Goal: Information Seeking & Learning: Learn about a topic

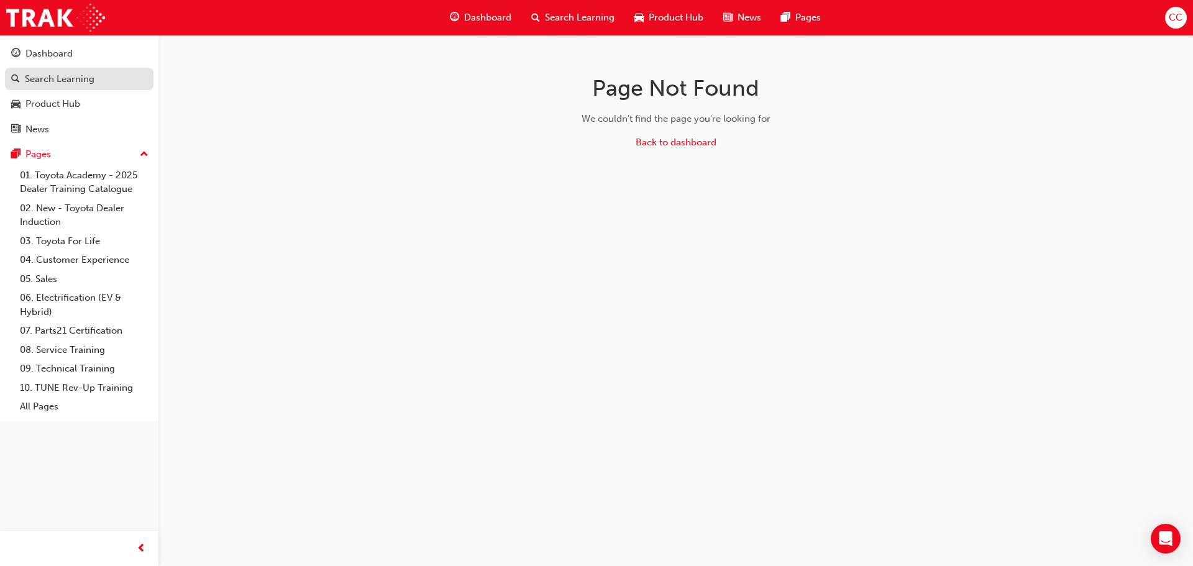
click at [85, 80] on div "Search Learning" at bounding box center [60, 79] width 70 height 14
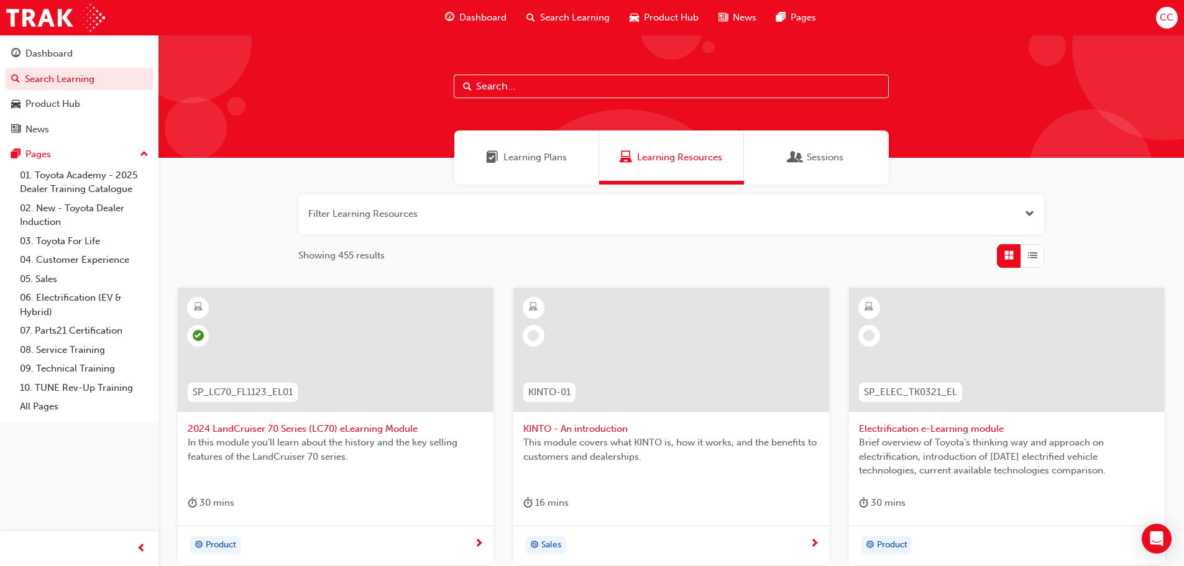
click at [505, 89] on input "text" at bounding box center [671, 87] width 435 height 24
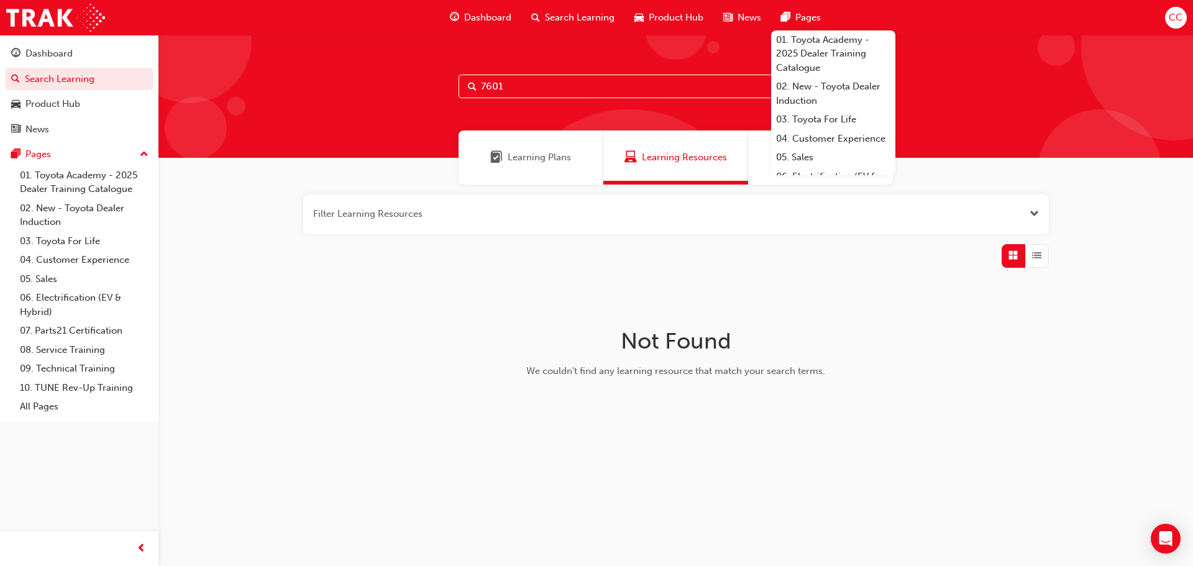
click at [544, 83] on input "7601" at bounding box center [676, 87] width 435 height 24
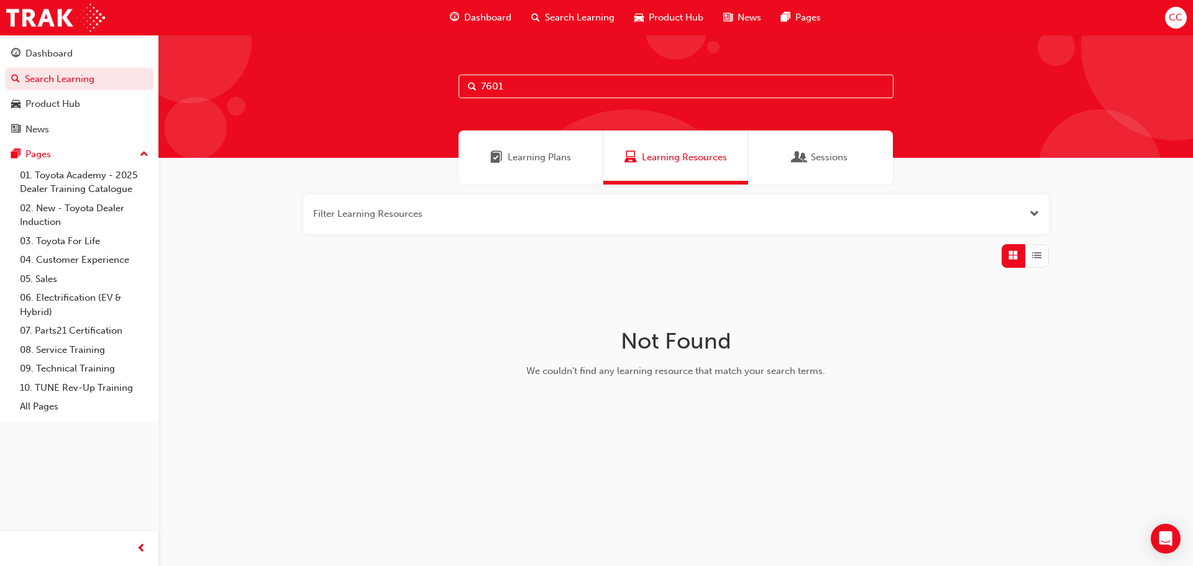
click at [567, 159] on span "Learning Plans" at bounding box center [539, 157] width 63 height 14
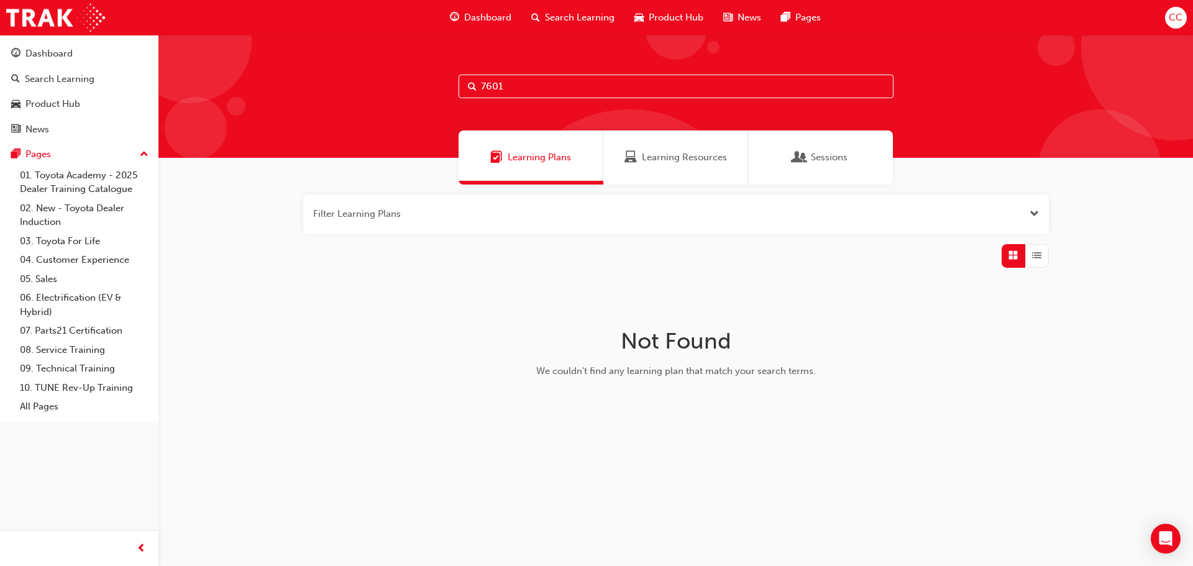
click at [646, 156] on span "Learning Resources" at bounding box center [684, 157] width 85 height 14
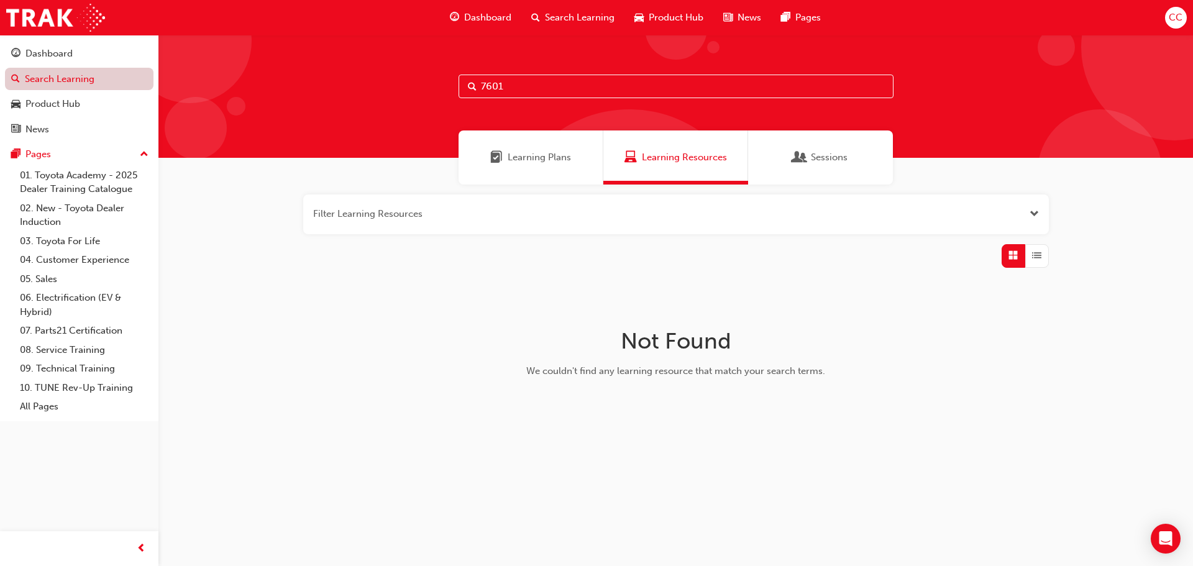
click at [99, 76] on link "Search Learning" at bounding box center [79, 79] width 149 height 23
click at [549, 149] on div "Learning Plans" at bounding box center [531, 158] width 145 height 54
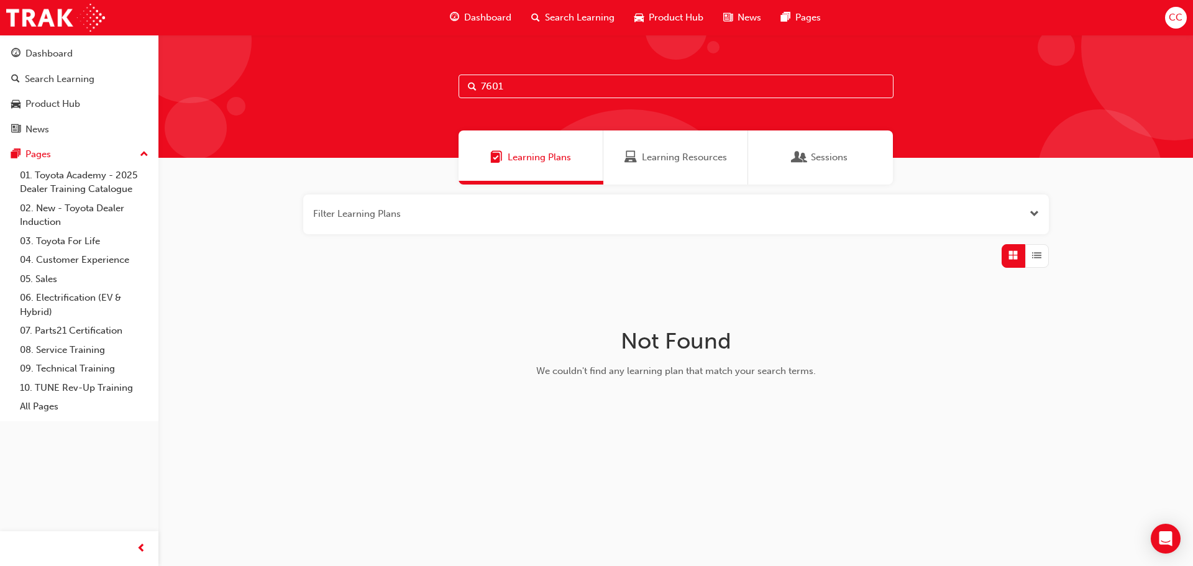
click at [672, 162] on span "Learning Resources" at bounding box center [684, 157] width 85 height 14
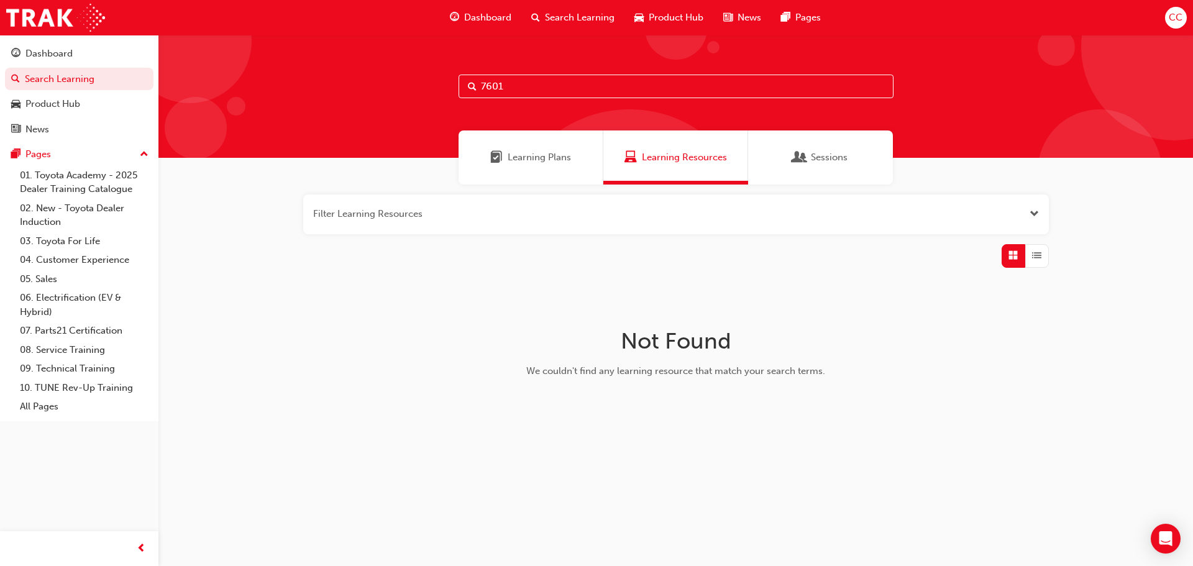
click at [506, 87] on input "7601" at bounding box center [676, 87] width 435 height 24
type input "SPK7601"
click at [540, 171] on div "Learning Plans" at bounding box center [531, 158] width 145 height 54
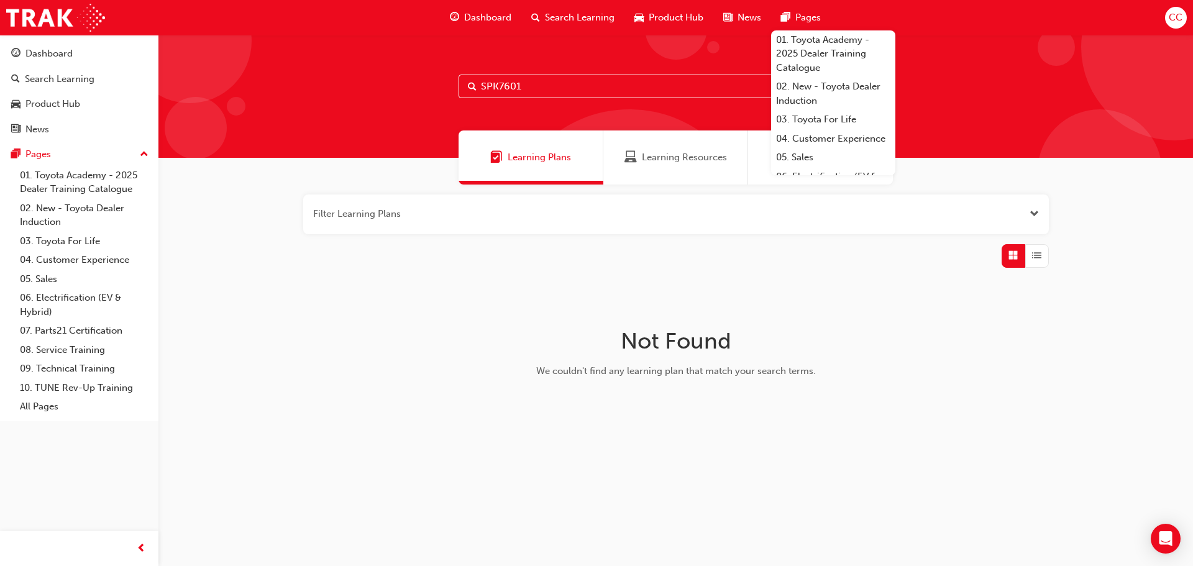
click at [640, 81] on input "SPK7601" at bounding box center [676, 87] width 435 height 24
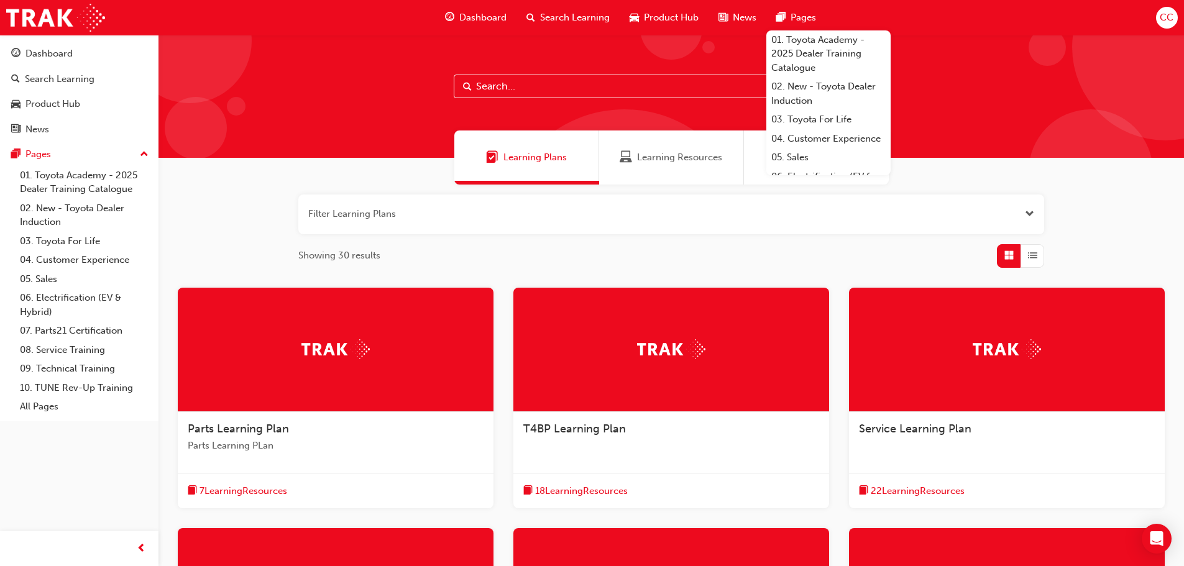
click at [507, 84] on input "text" at bounding box center [671, 87] width 435 height 24
type input "INDUCTION"
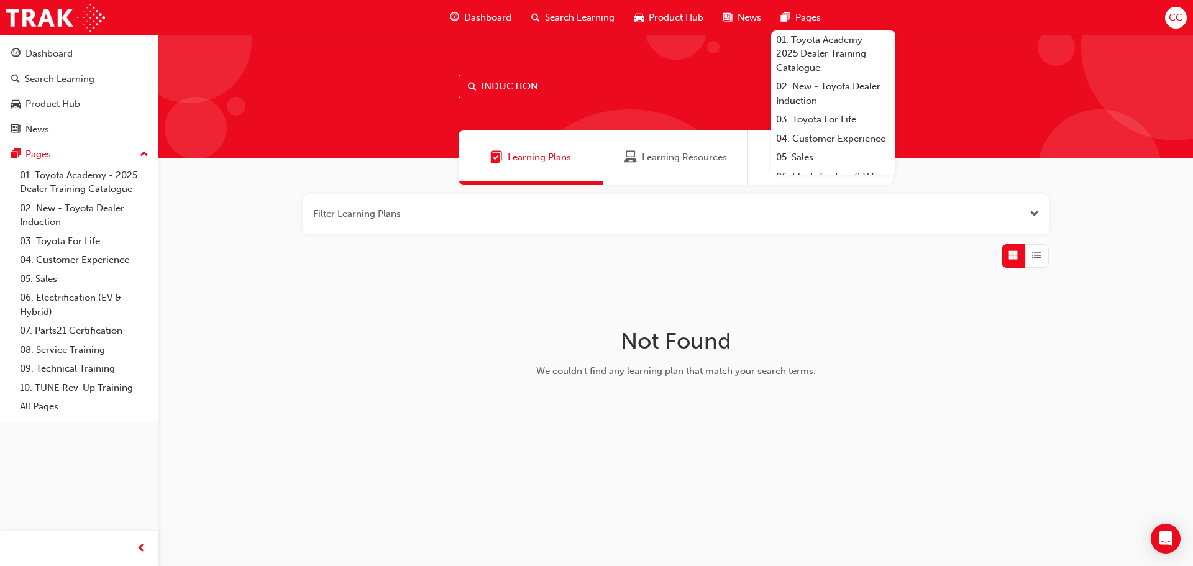
click at [507, 84] on input "INDUCTION" at bounding box center [676, 87] width 435 height 24
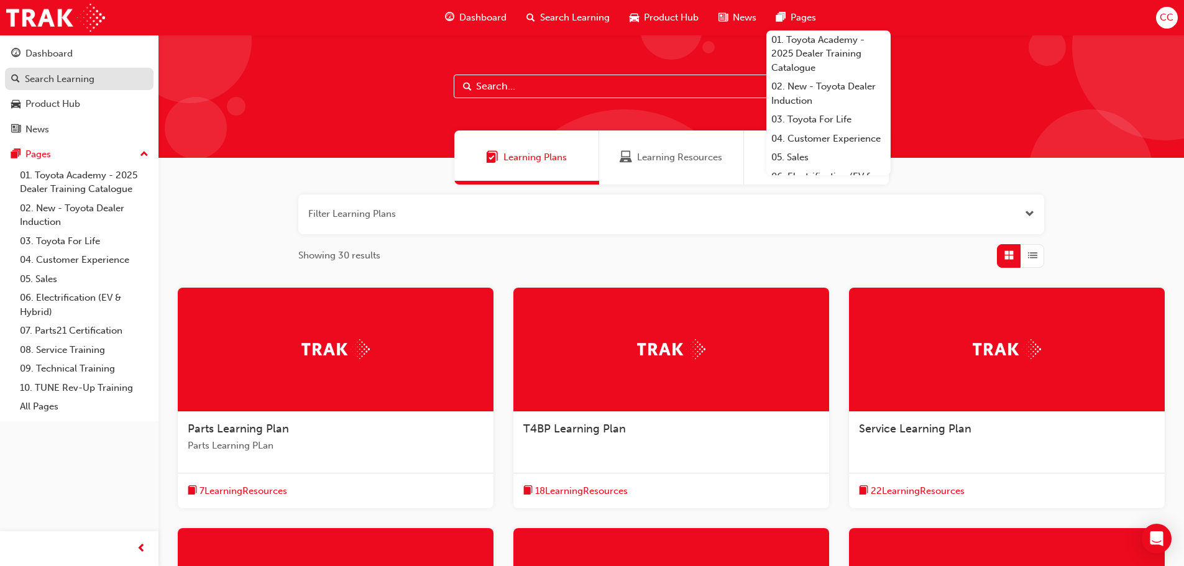
click at [83, 78] on div "Search Learning" at bounding box center [60, 79] width 70 height 14
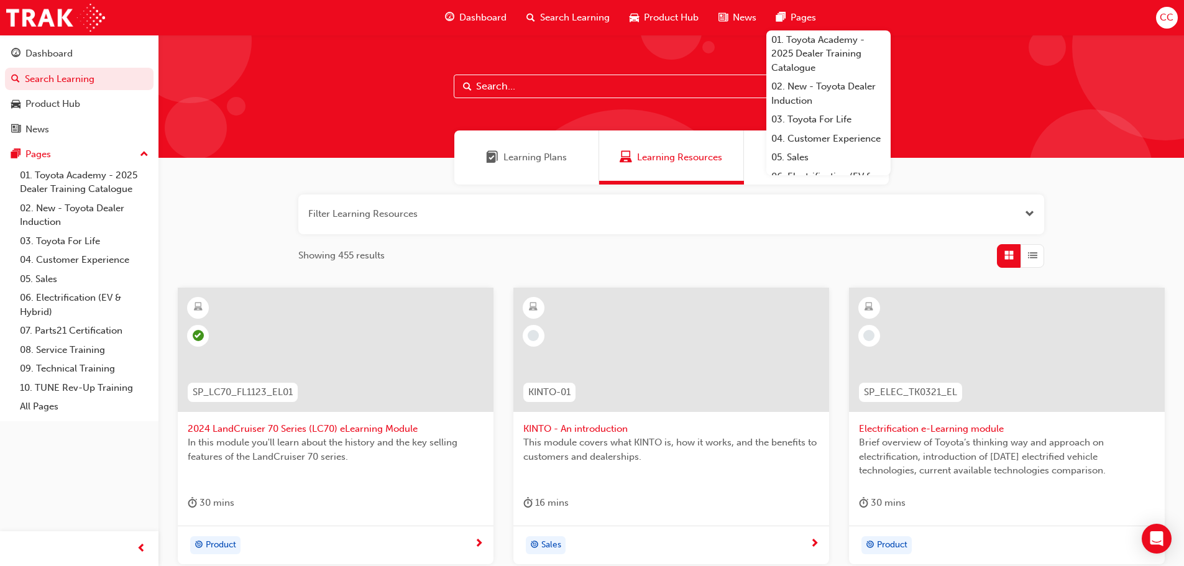
click at [680, 159] on span "Learning Resources" at bounding box center [679, 157] width 85 height 14
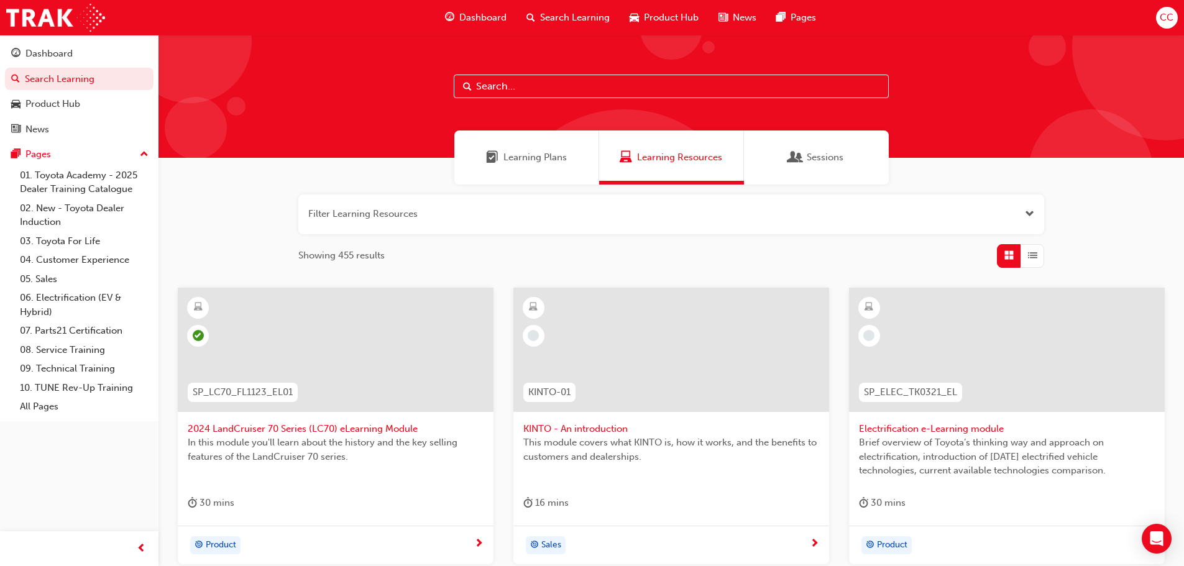
click at [515, 81] on input "text" at bounding box center [671, 87] width 435 height 24
click at [71, 79] on link "Search Learning" at bounding box center [79, 79] width 149 height 23
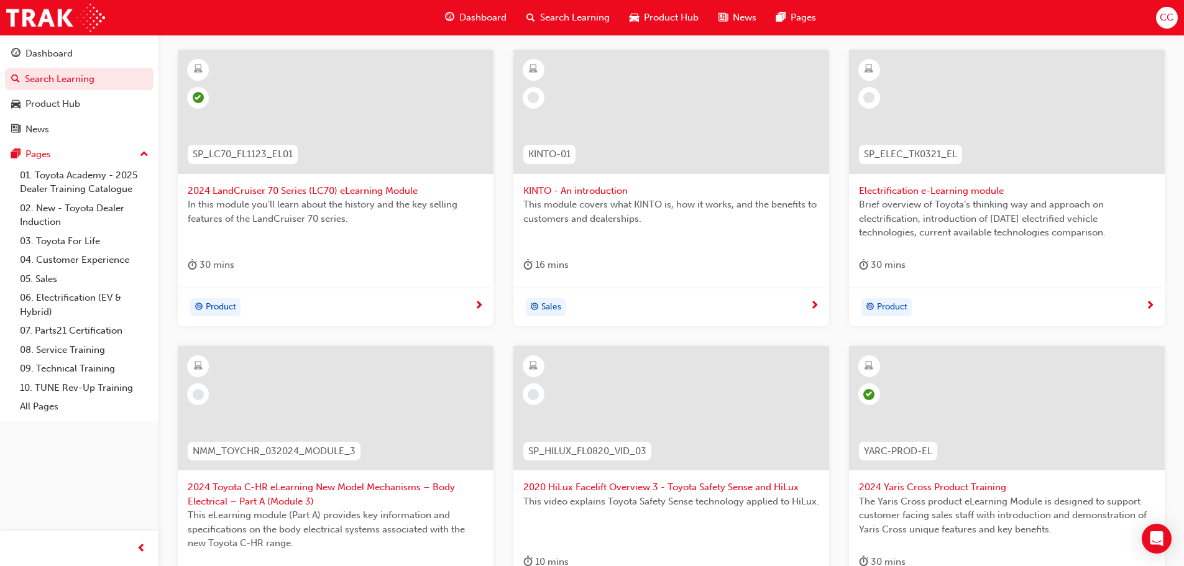
scroll to position [104, 0]
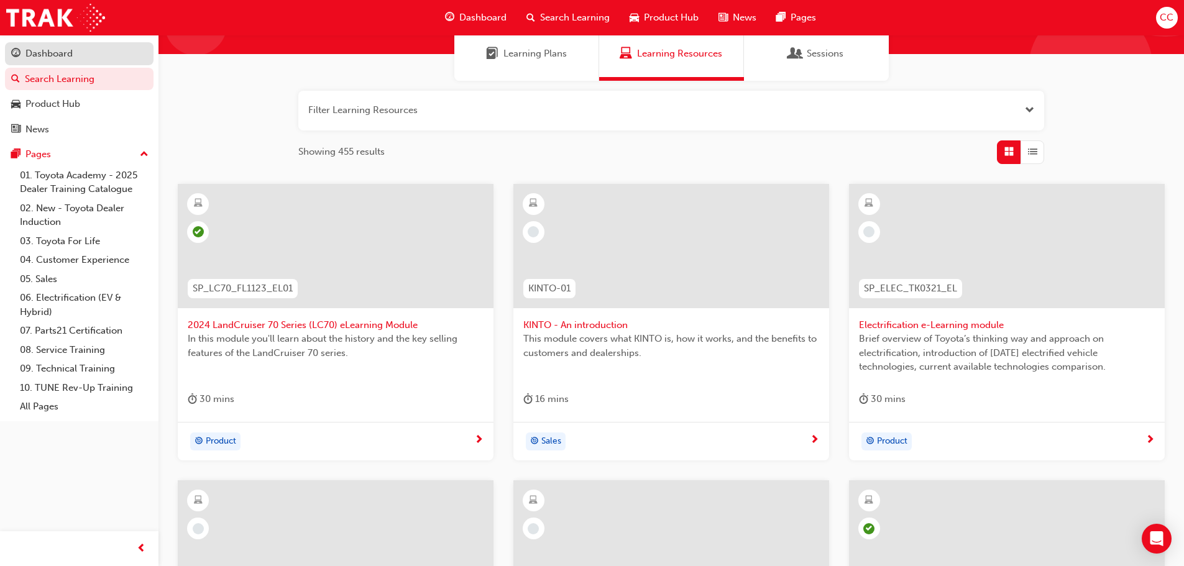
click at [99, 60] on div "Dashboard" at bounding box center [79, 54] width 136 height 16
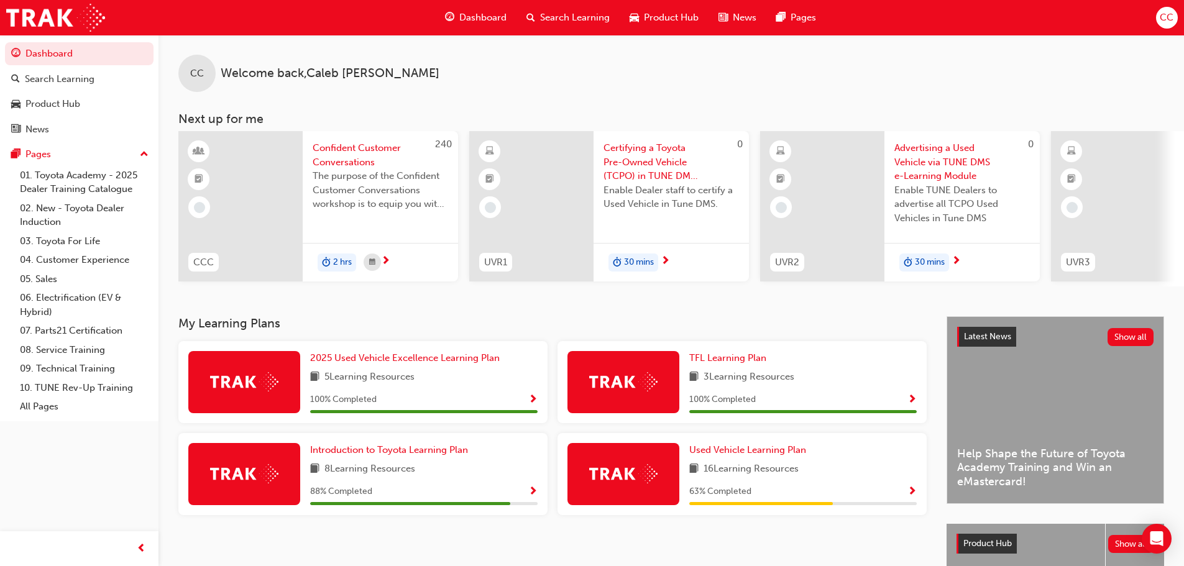
click at [144, 150] on span "up-icon" at bounding box center [144, 155] width 9 height 16
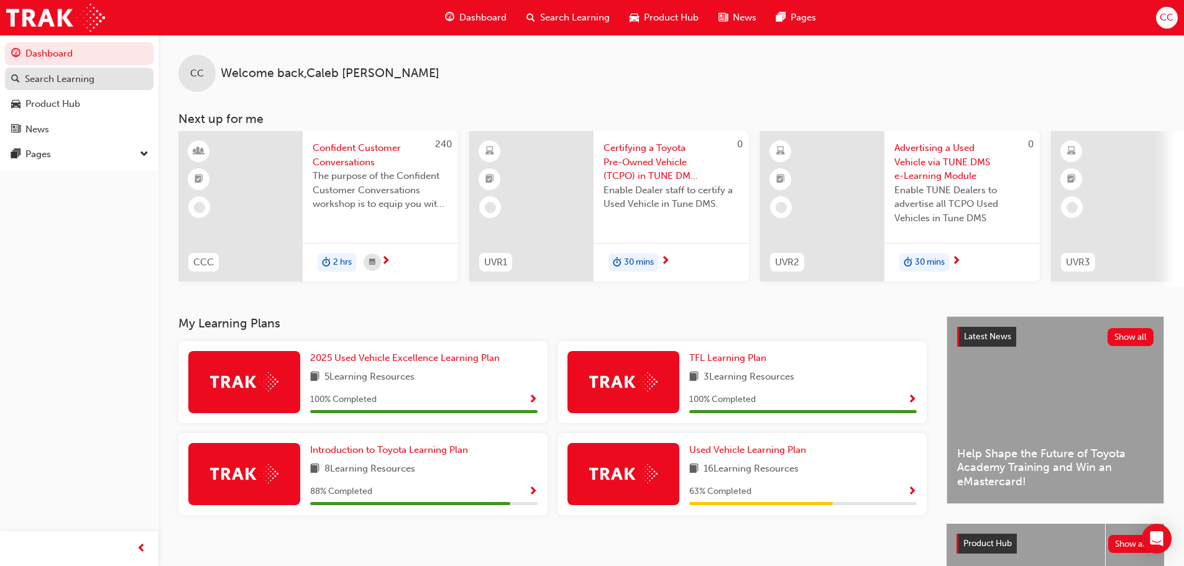
click at [60, 76] on div "Search Learning" at bounding box center [60, 79] width 70 height 14
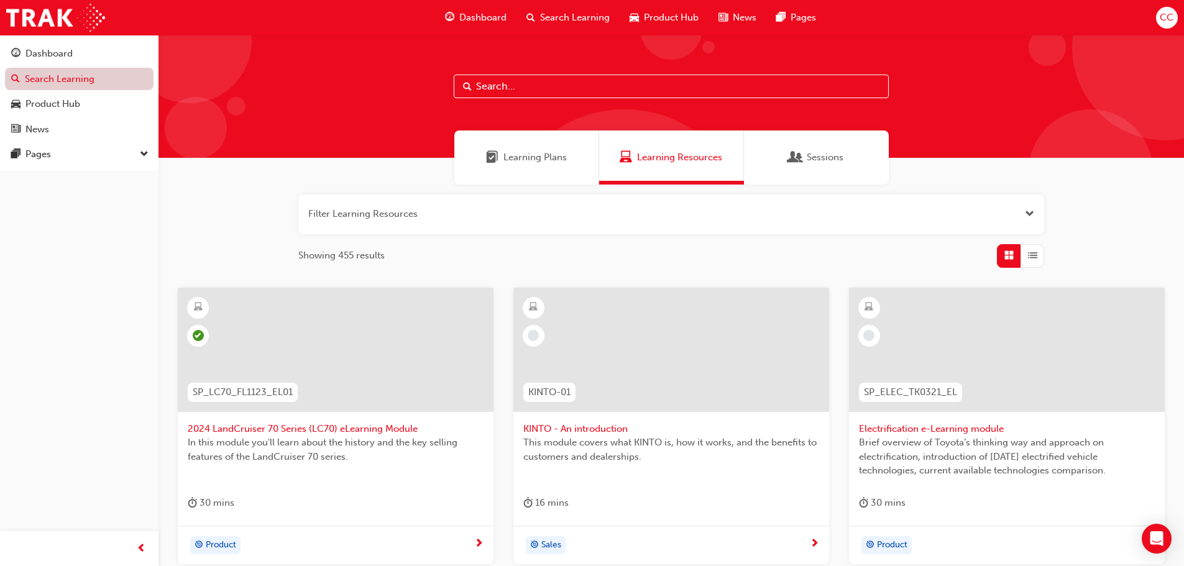
click at [115, 79] on link "Search Learning" at bounding box center [79, 79] width 149 height 23
click at [117, 79] on link "Search Learning" at bounding box center [79, 79] width 149 height 23
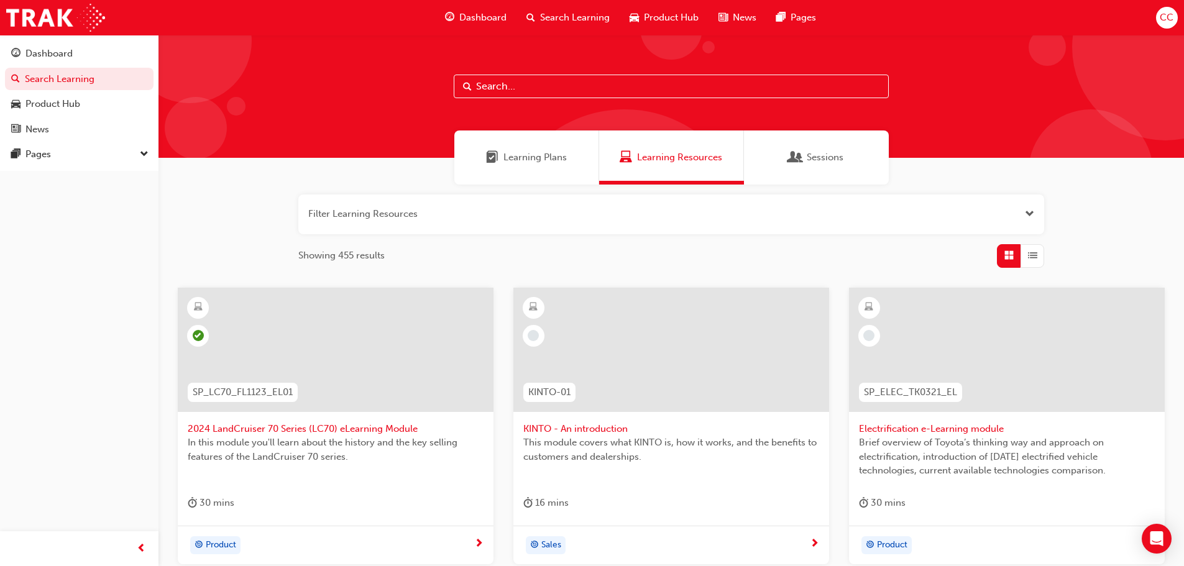
click at [561, 14] on span "Search Learning" at bounding box center [575, 18] width 70 height 14
click at [565, 92] on input "text" at bounding box center [671, 87] width 435 height 24
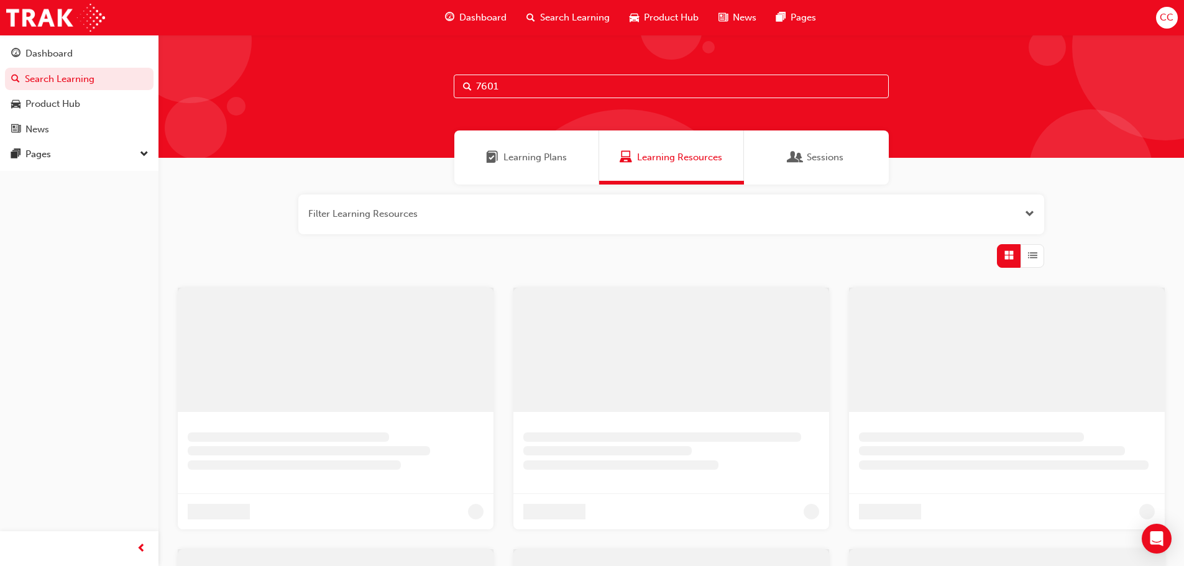
type input "7601"
click at [607, 88] on input "7601" at bounding box center [676, 87] width 435 height 24
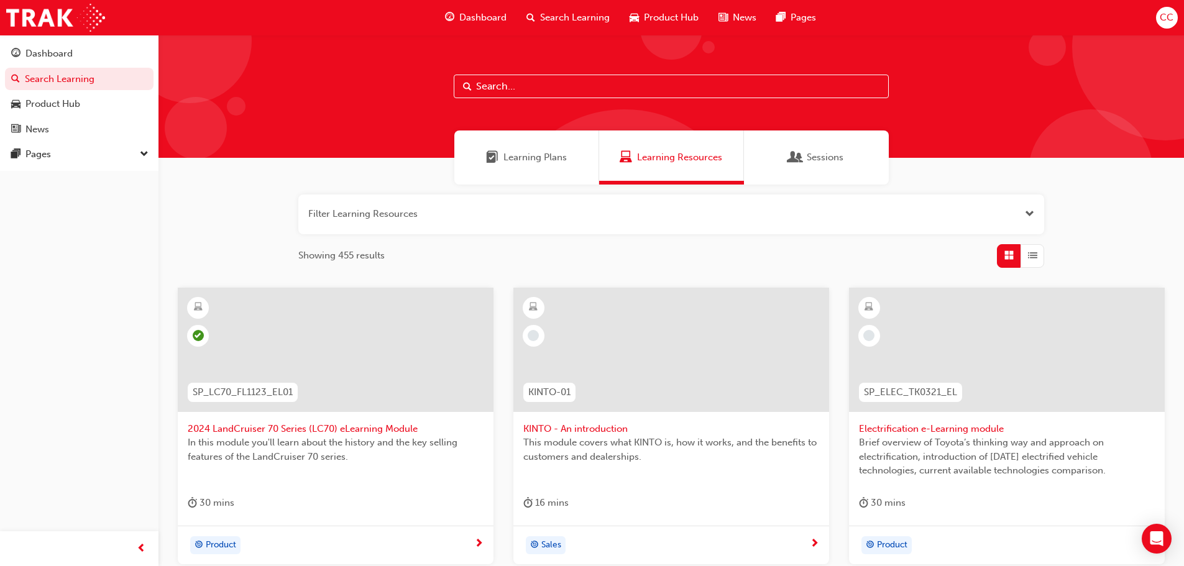
click at [583, 12] on span "Search Learning" at bounding box center [575, 18] width 70 height 14
click at [1169, 19] on span "CC" at bounding box center [1167, 18] width 14 height 14
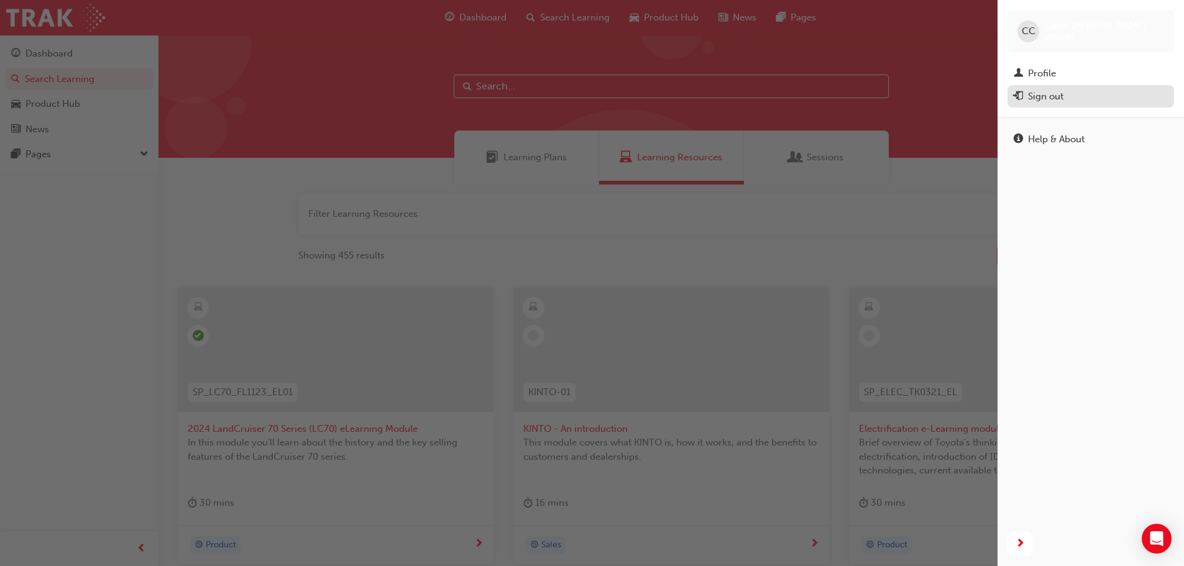
click at [1047, 93] on div "Sign out" at bounding box center [1045, 96] width 35 height 14
